Goal: Information Seeking & Learning: Learn about a topic

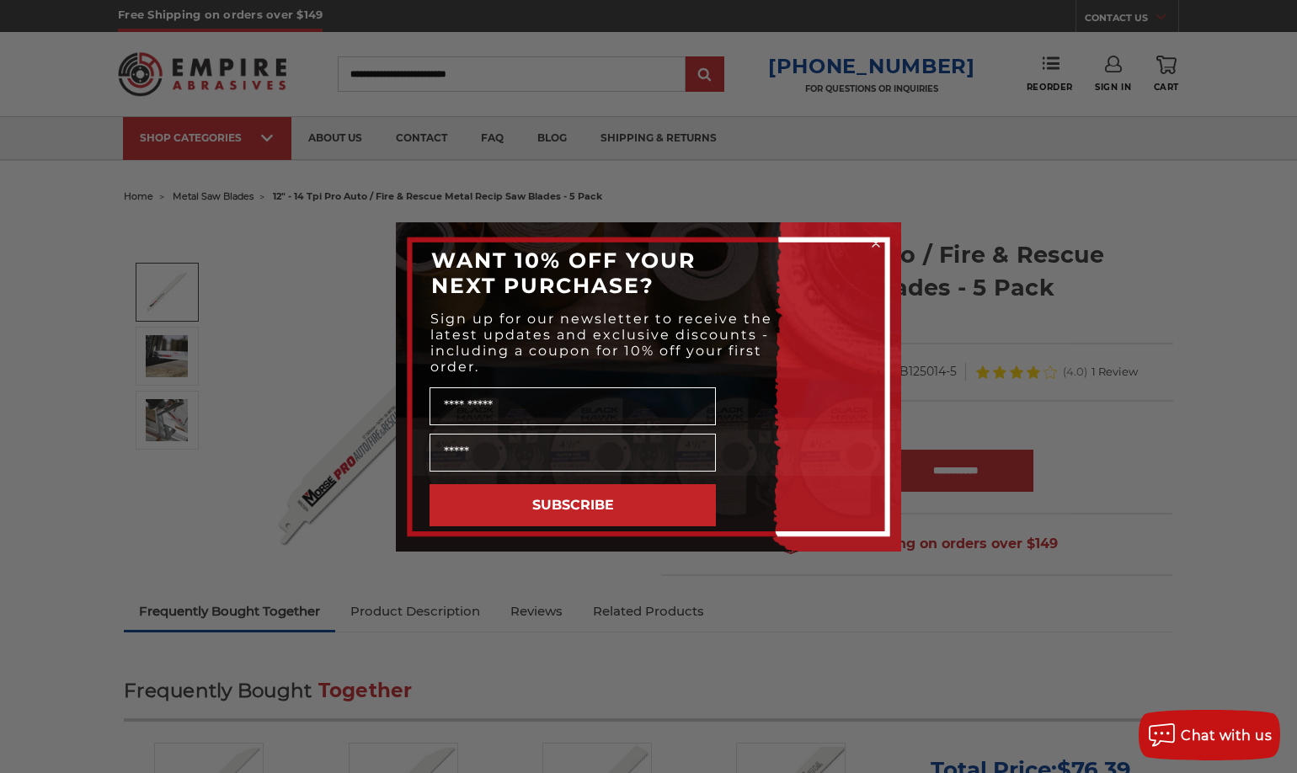
click at [877, 240] on circle "Close dialog" at bounding box center [876, 243] width 16 height 16
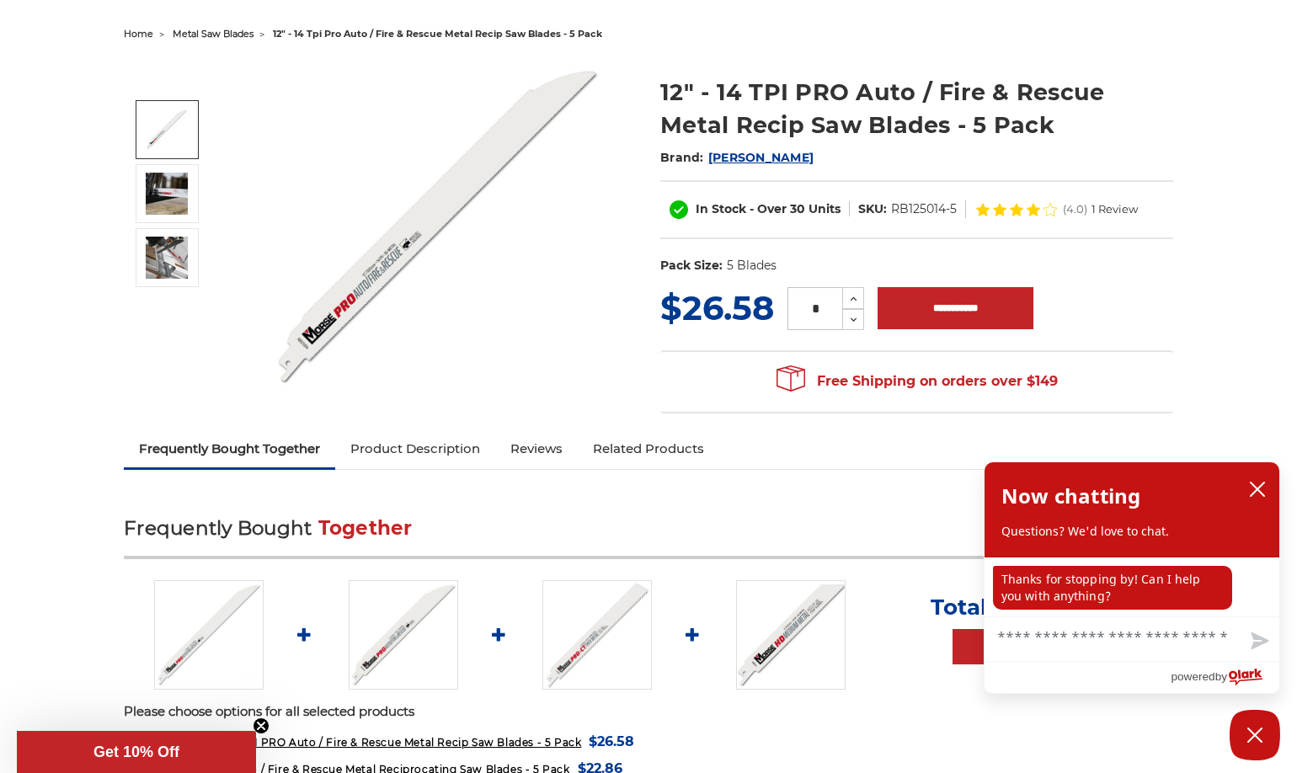
scroll to position [168, 0]
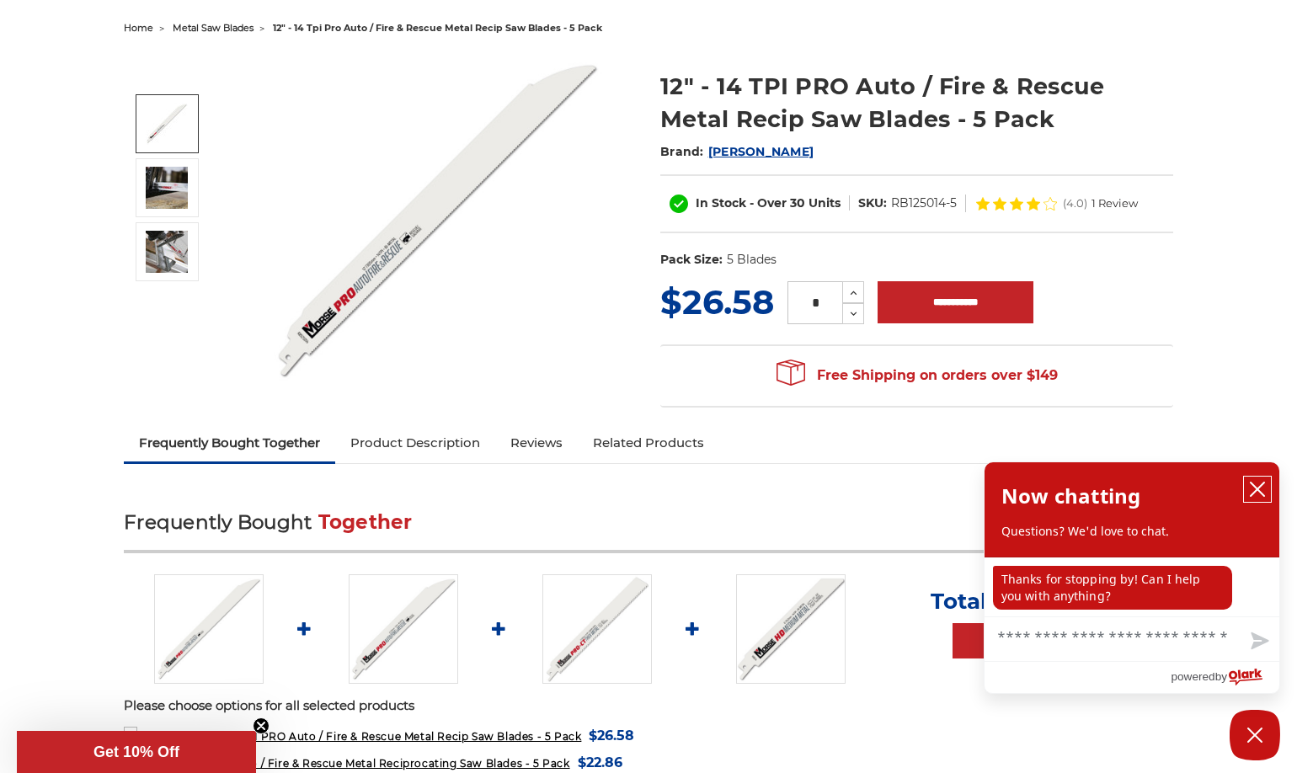
click at [1260, 486] on icon "close chatbox" at bounding box center [1257, 489] width 17 height 17
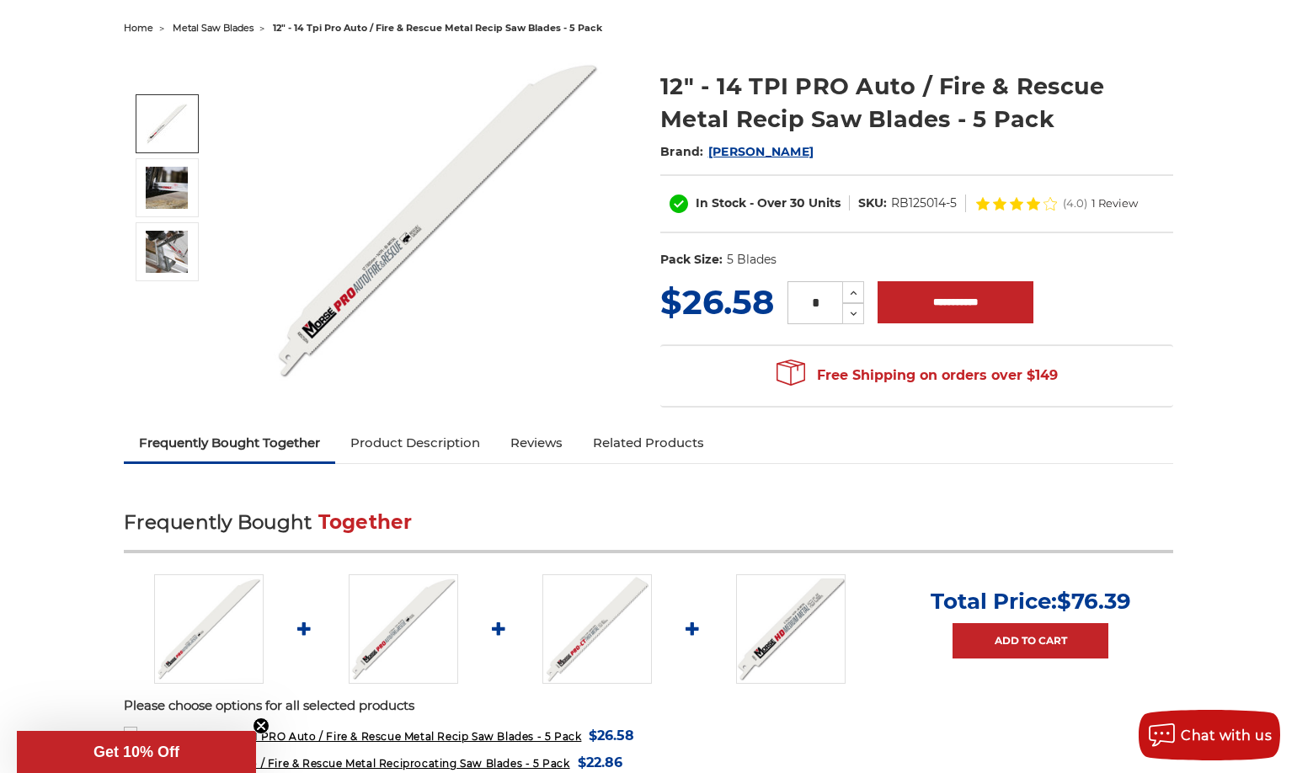
click at [460, 440] on link "Product Description" at bounding box center [415, 442] width 160 height 37
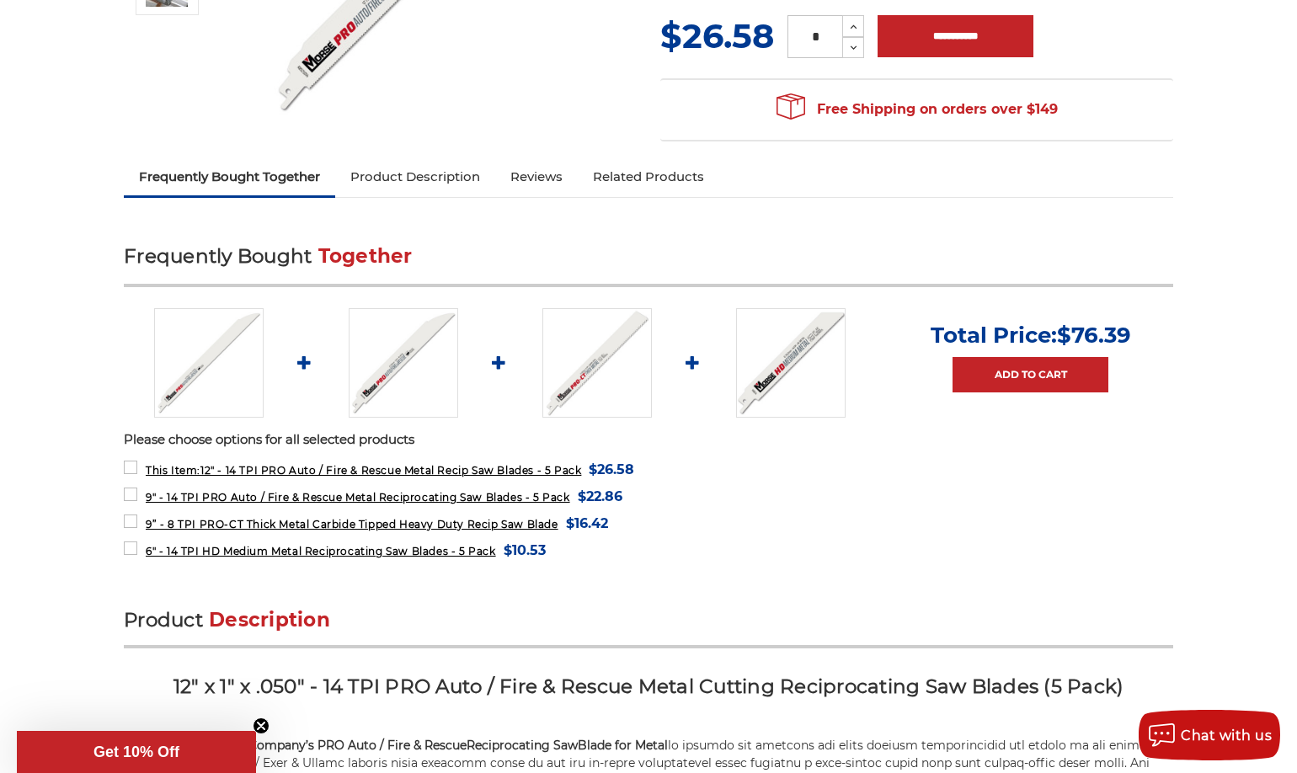
scroll to position [350, 0]
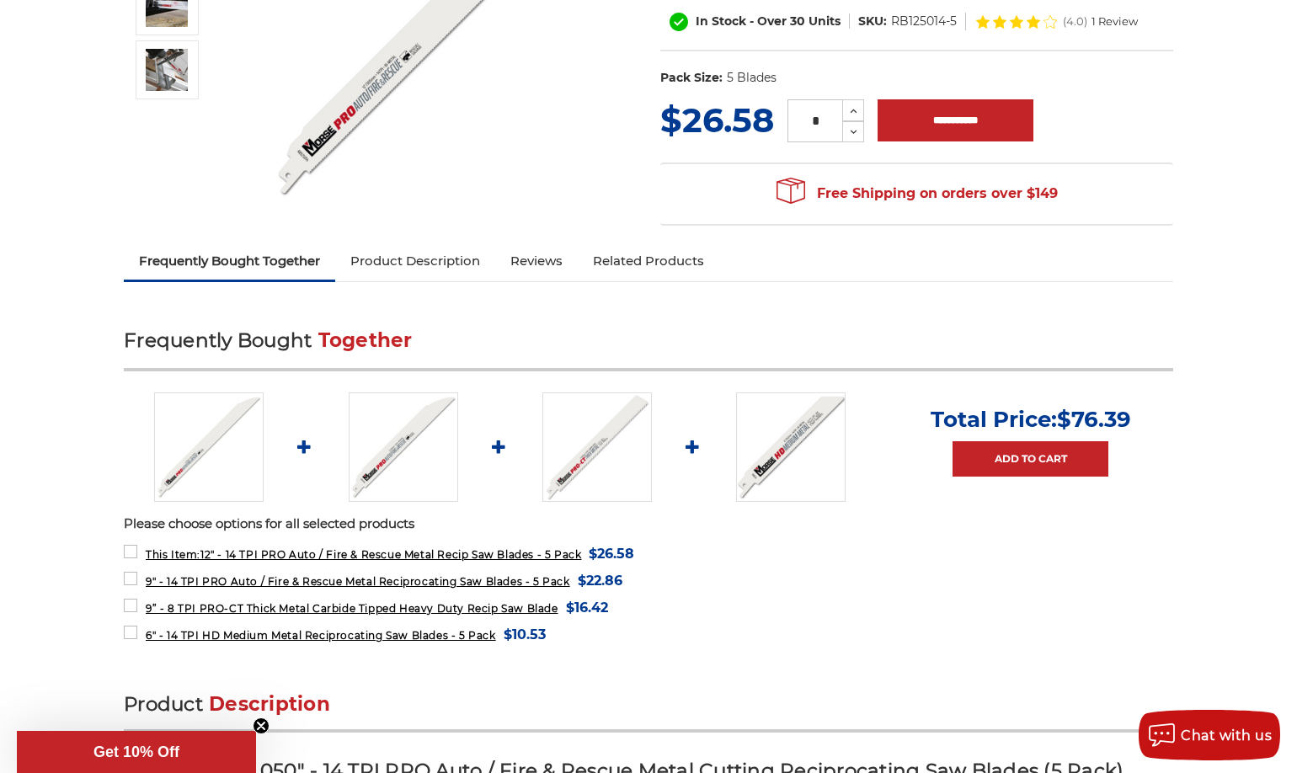
click at [394, 259] on link "Product Description" at bounding box center [415, 261] width 160 height 37
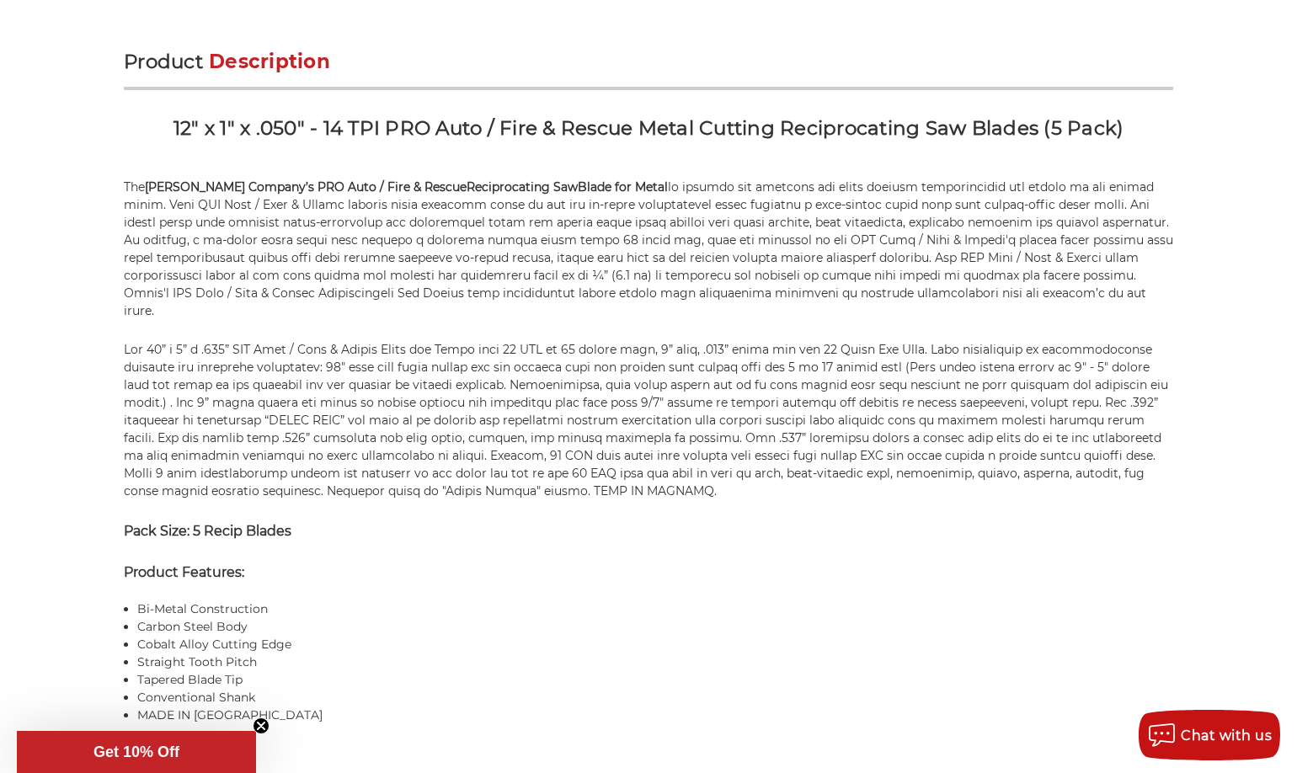
scroll to position [1024, 0]
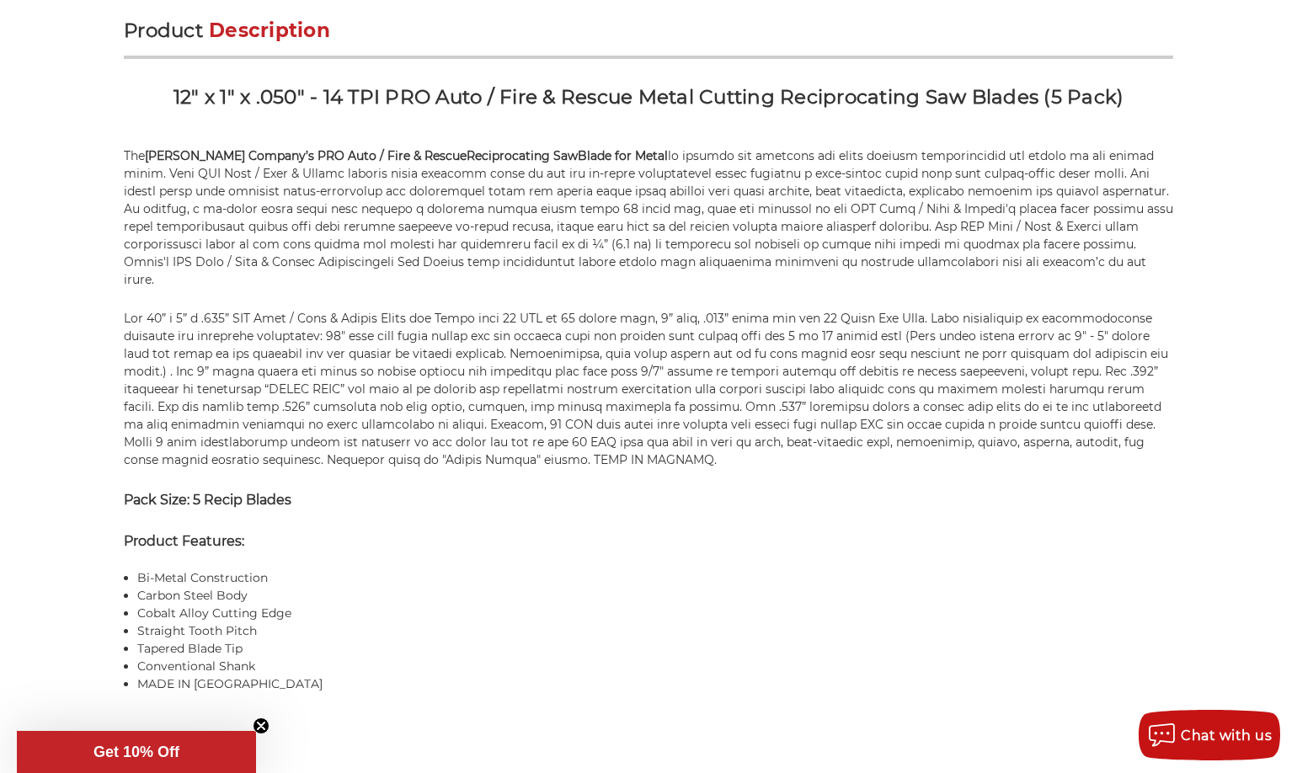
click at [335, 640] on li "Tapered Blade Tip" at bounding box center [655, 649] width 1036 height 18
click at [219, 640] on li "Tapered Blade Tip" at bounding box center [655, 649] width 1036 height 18
click at [228, 714] on p at bounding box center [648, 723] width 1049 height 18
click at [262, 727] on icon "Close teaser" at bounding box center [261, 726] width 7 height 7
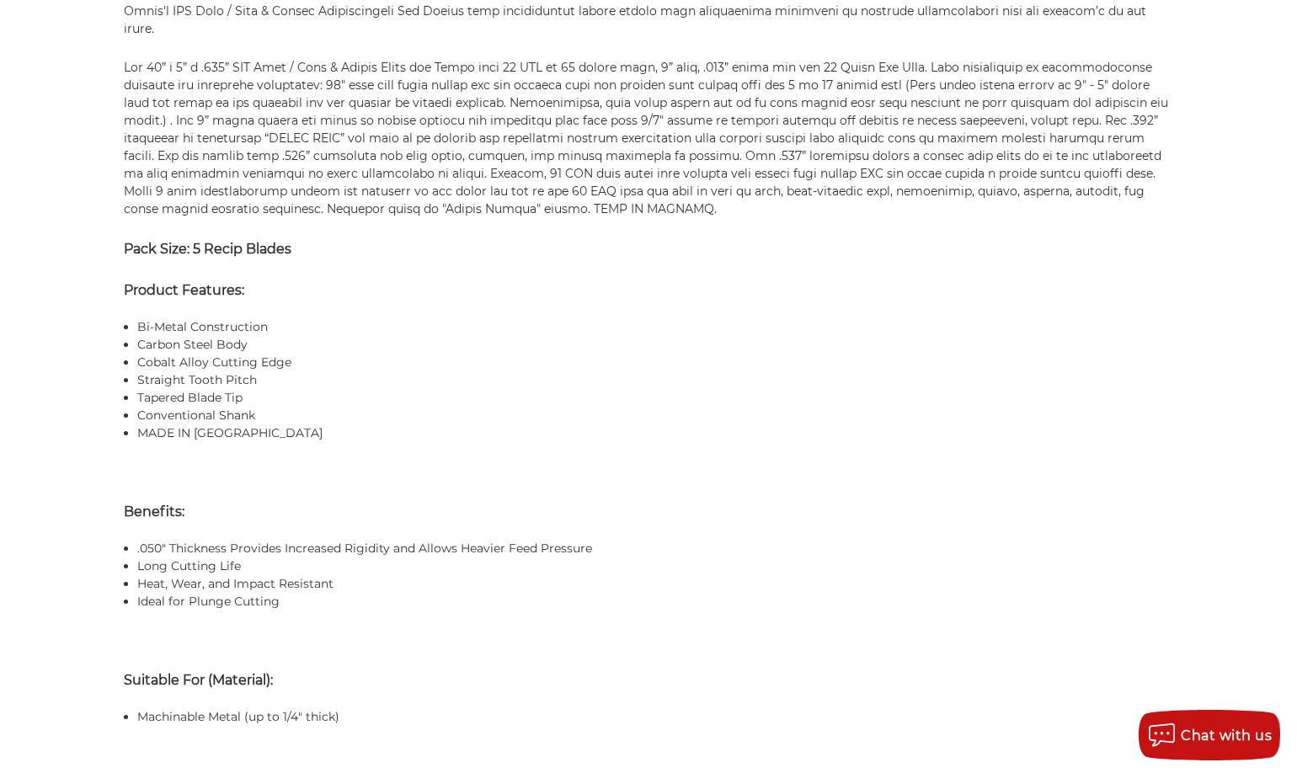
scroll to position [1277, 0]
click at [382, 469] on div "Product Description 12" x 1" x .050" - 14 TPI PRO Auto / Fire & Rescue Metal Cu…" at bounding box center [648, 395] width 1049 height 1261
click at [1008, 279] on p "Product Features:" at bounding box center [648, 289] width 1049 height 20
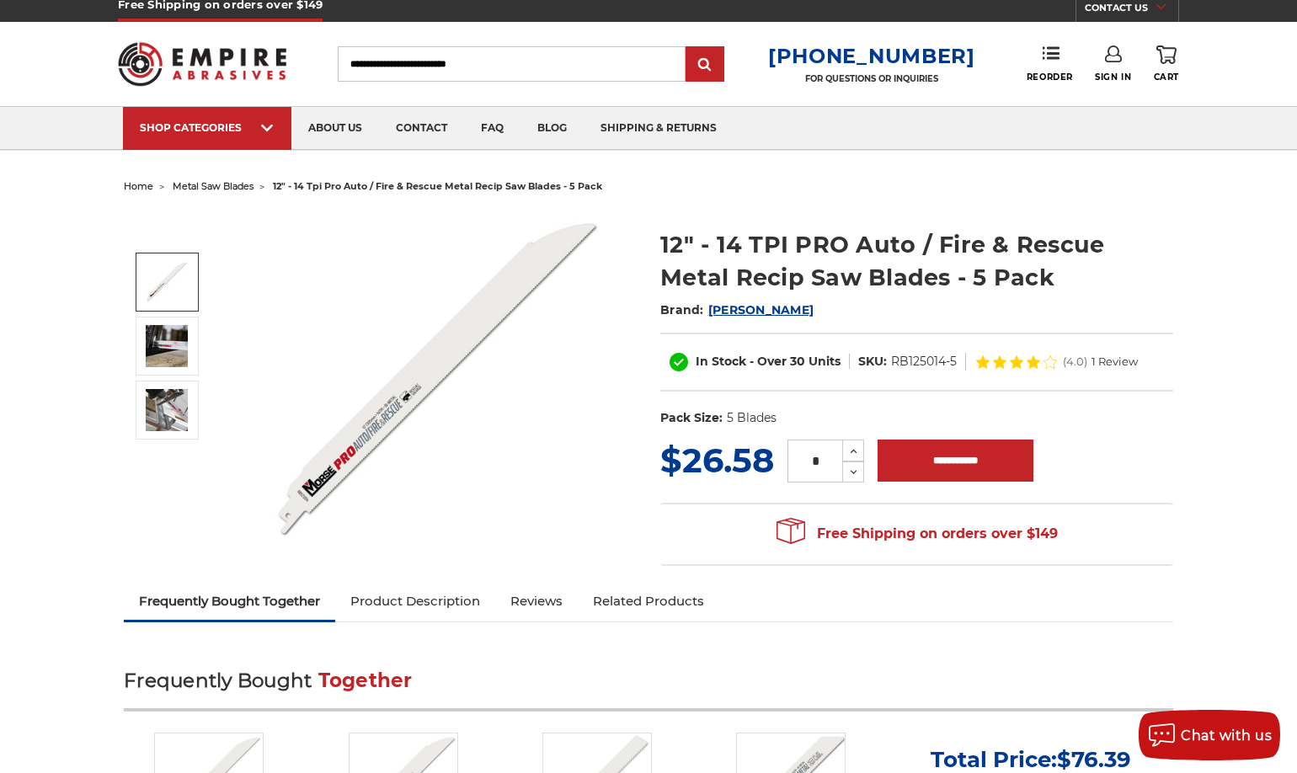
scroll to position [0, 0]
